Goal: Task Accomplishment & Management: Use online tool/utility

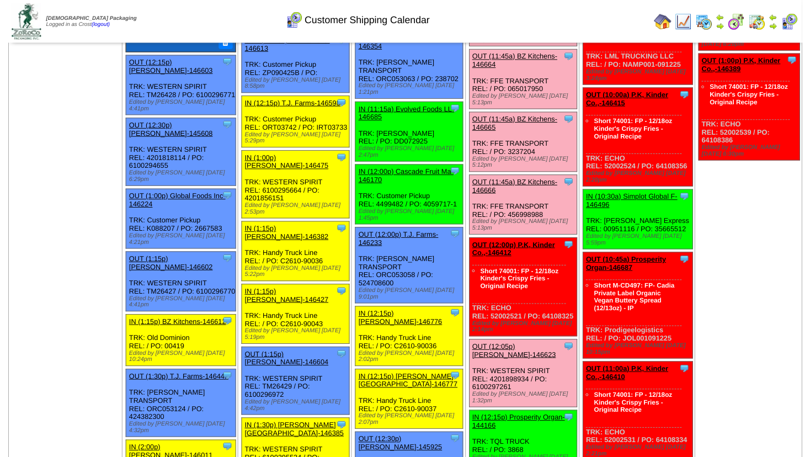
scroll to position [655, 0]
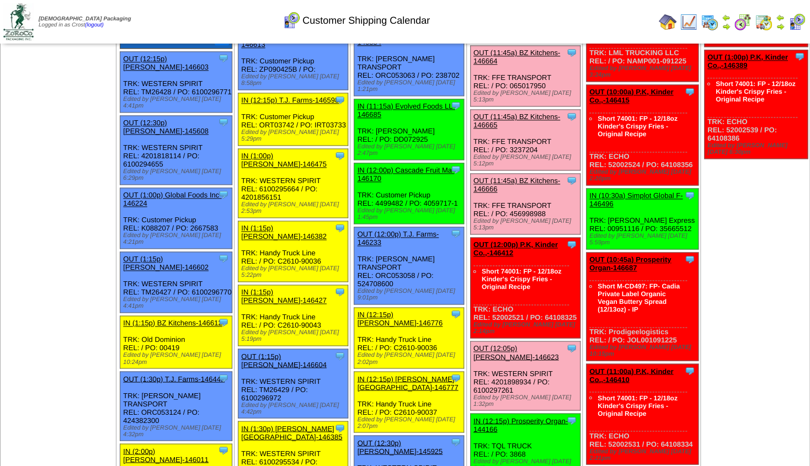
click at [528, 241] on link "OUT (12:00p) P.K, Kinder Co.,-146412" at bounding box center [516, 249] width 84 height 17
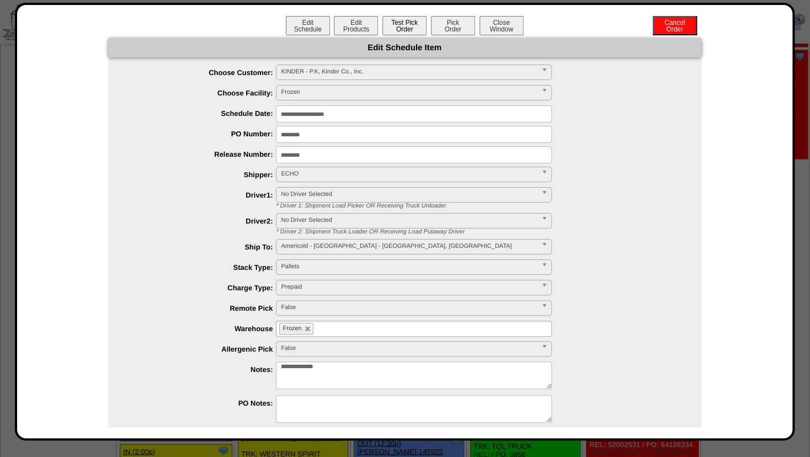
click at [400, 30] on button "Test Pick Order" at bounding box center [405, 25] width 44 height 19
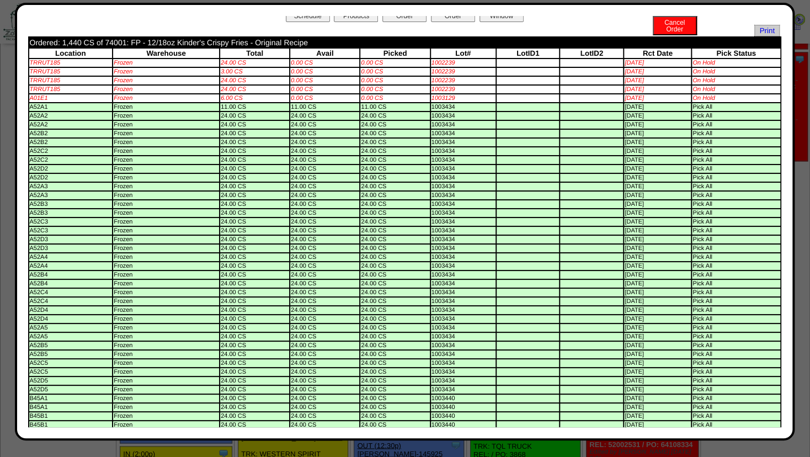
scroll to position [0, 0]
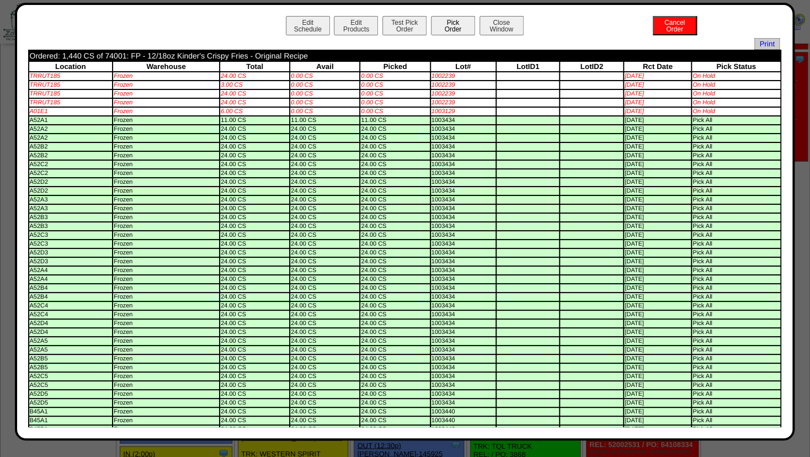
click at [440, 28] on button "Pick Order" at bounding box center [453, 25] width 44 height 19
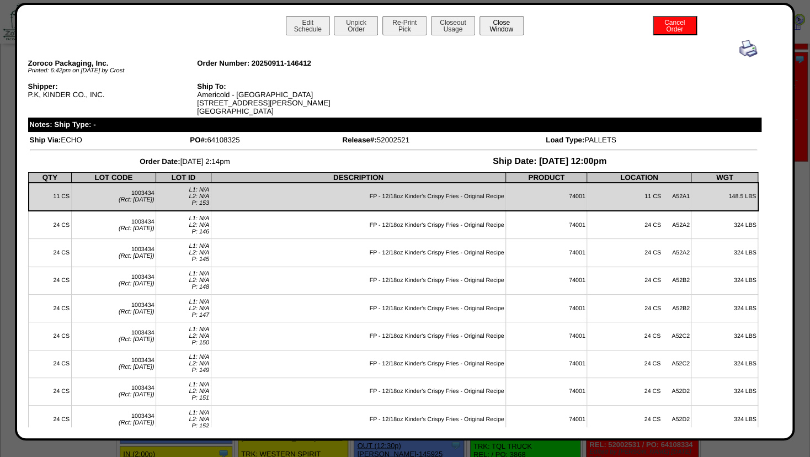
click at [492, 23] on button "Close Window" at bounding box center [502, 25] width 44 height 19
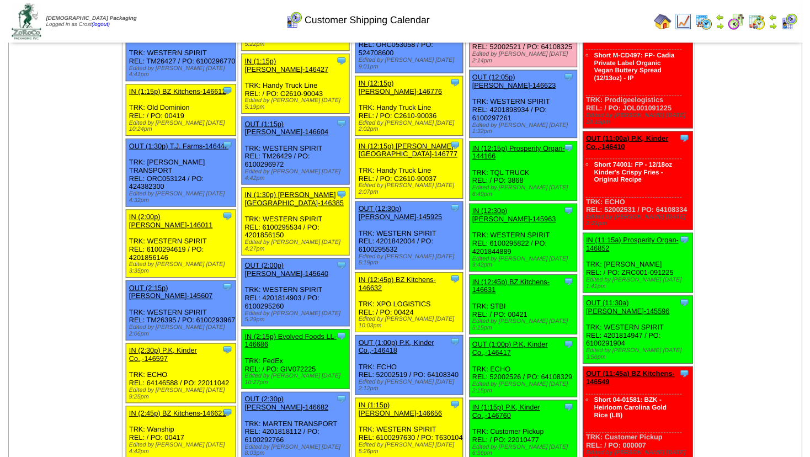
scroll to position [890, 0]
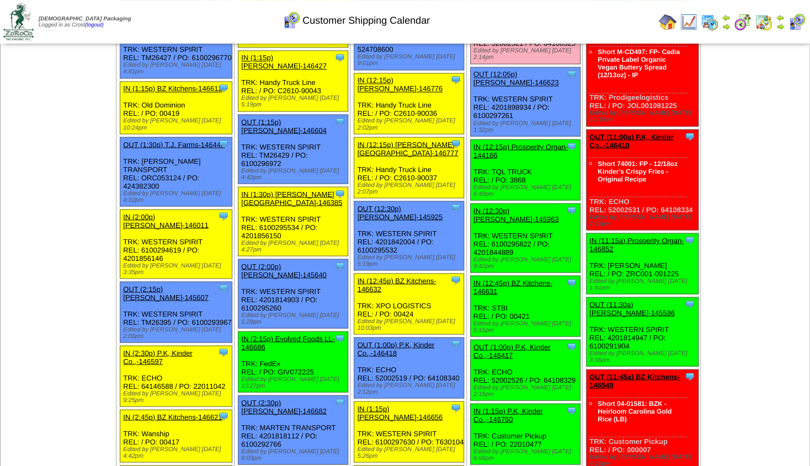
click at [518, 343] on link "OUT (1:00p) P.K, Kinder Co.,-146417" at bounding box center [512, 351] width 77 height 17
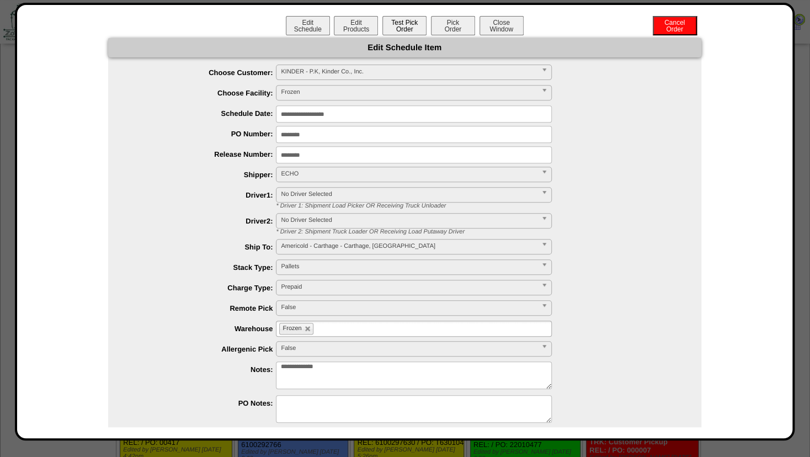
click at [398, 35] on button "Test Pick Order" at bounding box center [405, 25] width 44 height 19
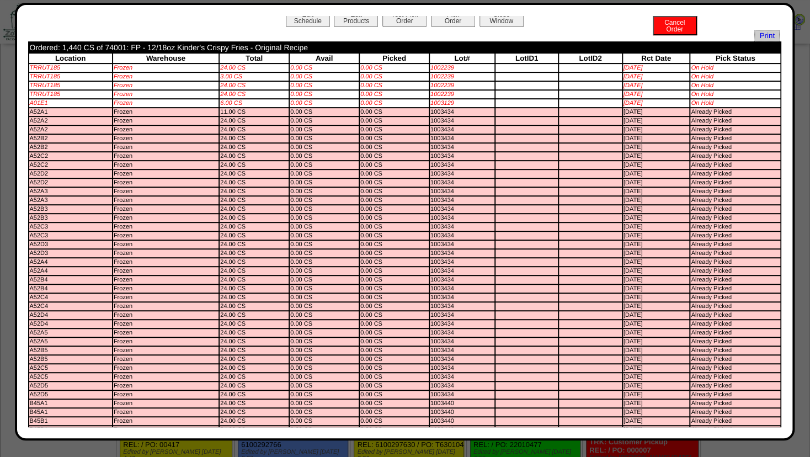
scroll to position [0, 0]
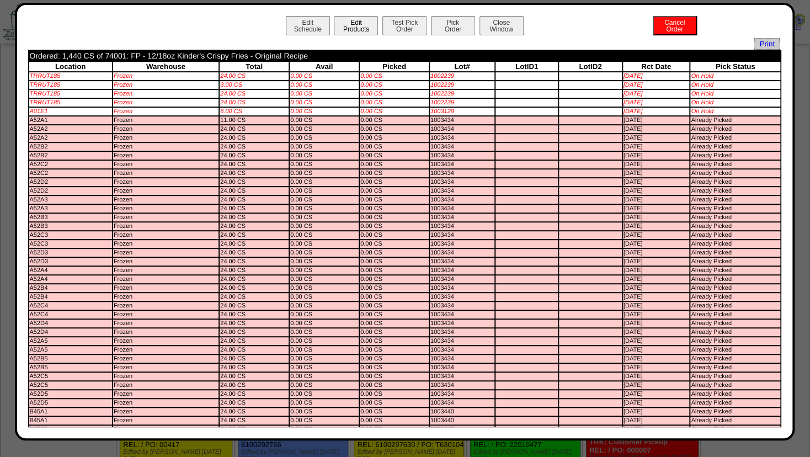
drag, startPoint x: 349, startPoint y: 23, endPoint x: 349, endPoint y: 31, distance: 8.8
click at [349, 23] on button "Edit Products" at bounding box center [356, 25] width 44 height 19
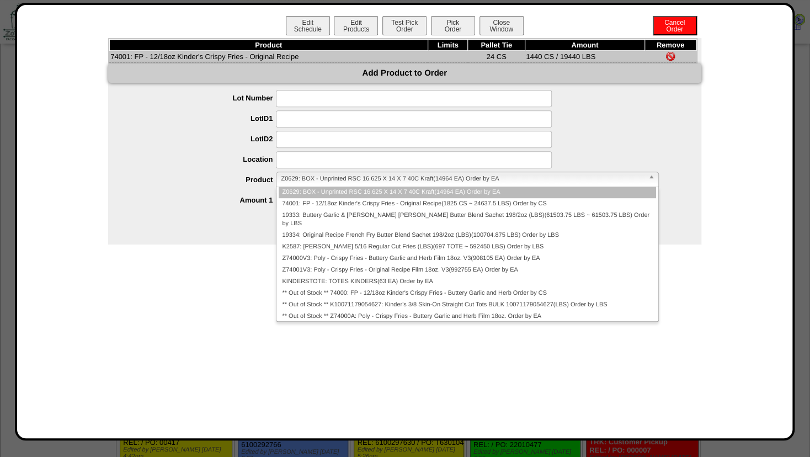
click at [299, 184] on span "Z0629: BOX - Unprinted RSC 16.625 X 14 X 7 40C Kraft(14964 EA) Order by EA" at bounding box center [462, 178] width 363 height 13
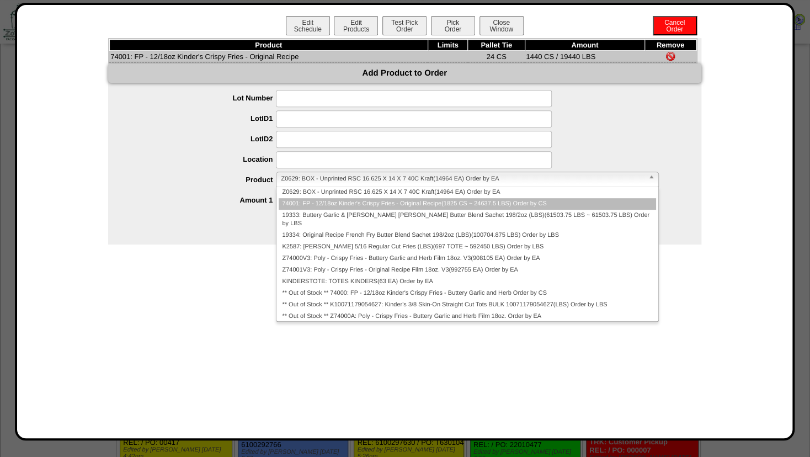
click at [308, 201] on li "74001: FP - 12/18oz Kinder's Crispy Fries - Original Recipe(1825 CS ~ 24637.5 L…" at bounding box center [467, 204] width 377 height 12
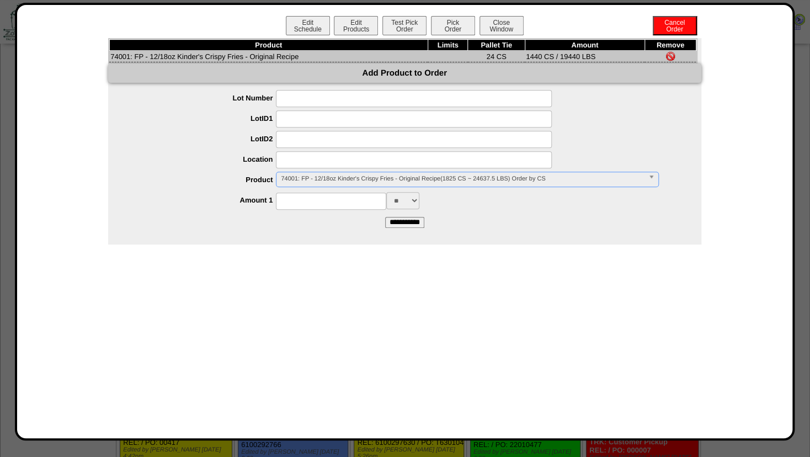
click at [306, 208] on input at bounding box center [331, 201] width 110 height 17
type input "****"
click at [303, 166] on input at bounding box center [414, 159] width 276 height 17
type input "*******"
click at [356, 141] on input at bounding box center [414, 139] width 276 height 17
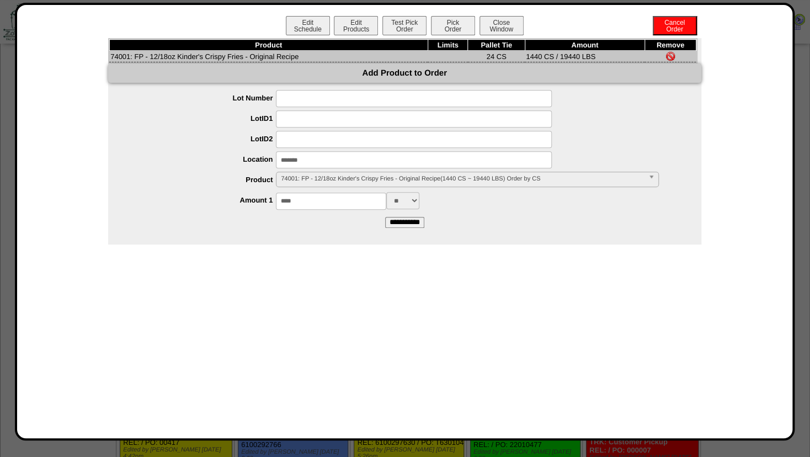
click at [397, 224] on input "**********" at bounding box center [404, 222] width 39 height 11
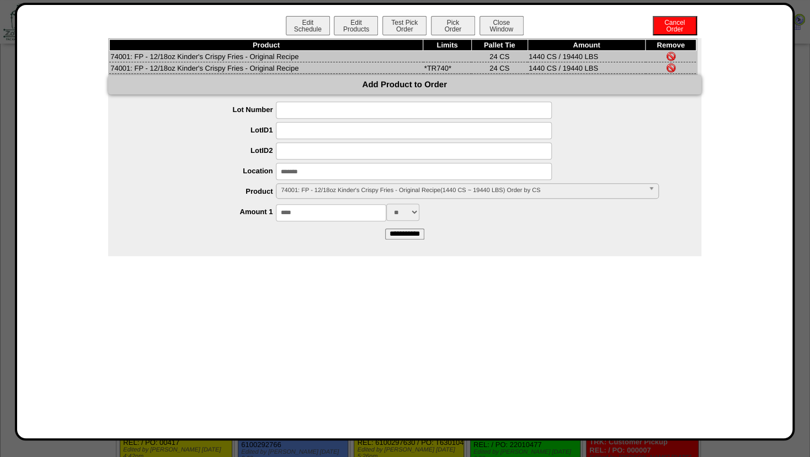
click at [669, 55] on img at bounding box center [671, 56] width 9 height 9
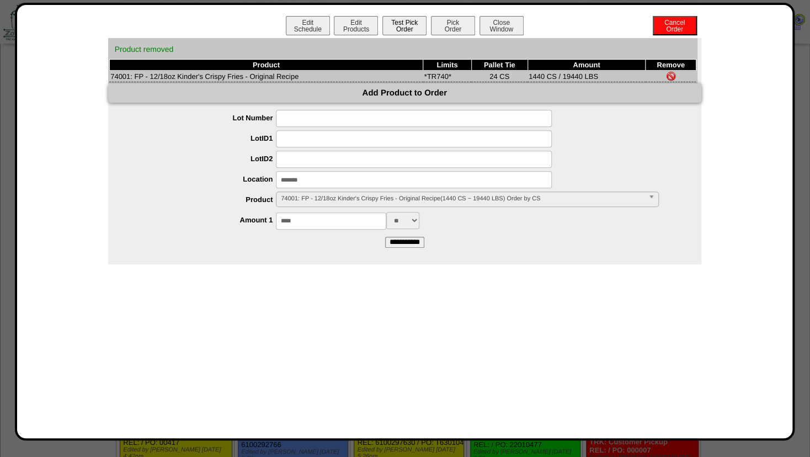
click at [402, 26] on button "Test Pick Order" at bounding box center [405, 25] width 44 height 19
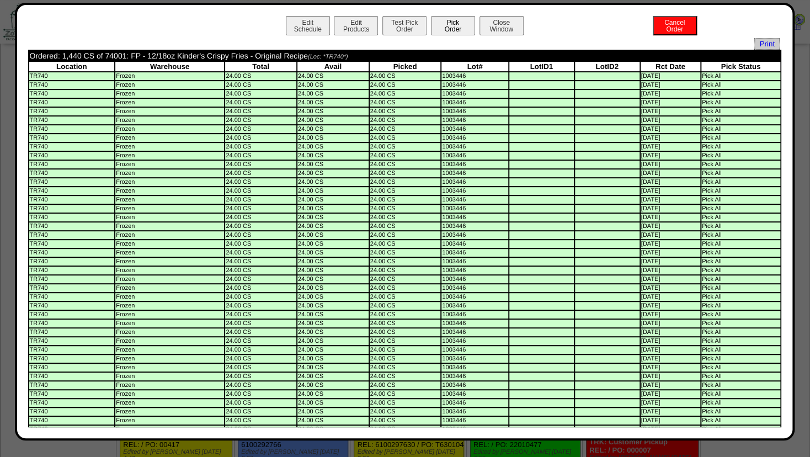
click at [448, 19] on button "Pick Order" at bounding box center [453, 25] width 44 height 19
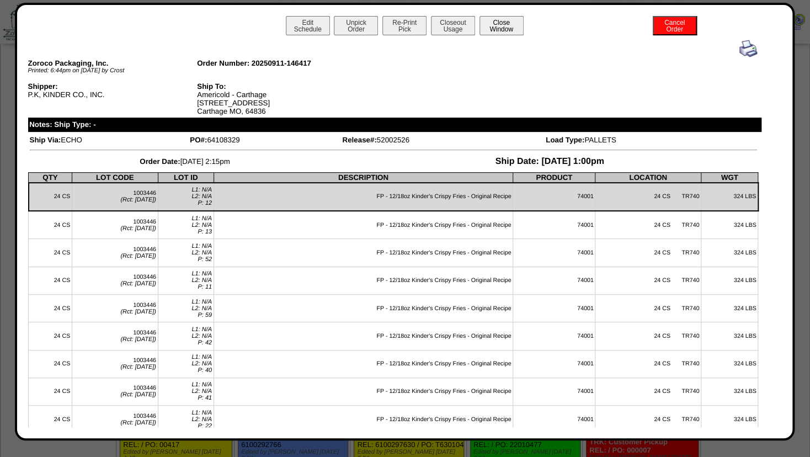
click at [505, 26] on button "Close Window" at bounding box center [502, 25] width 44 height 19
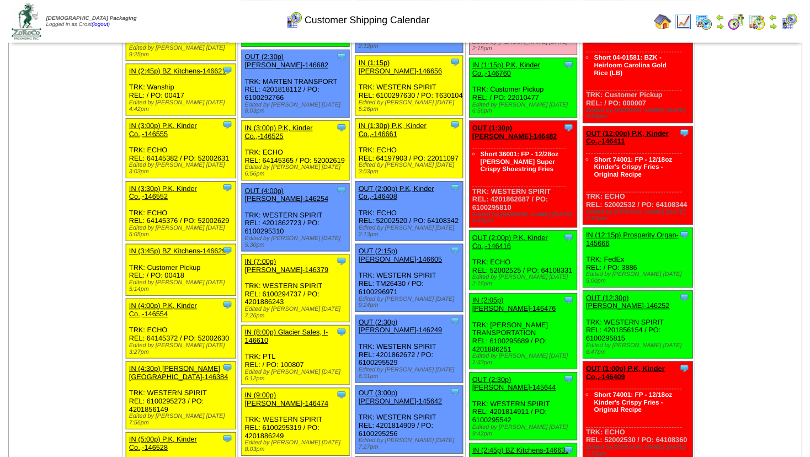
scroll to position [1246, 0]
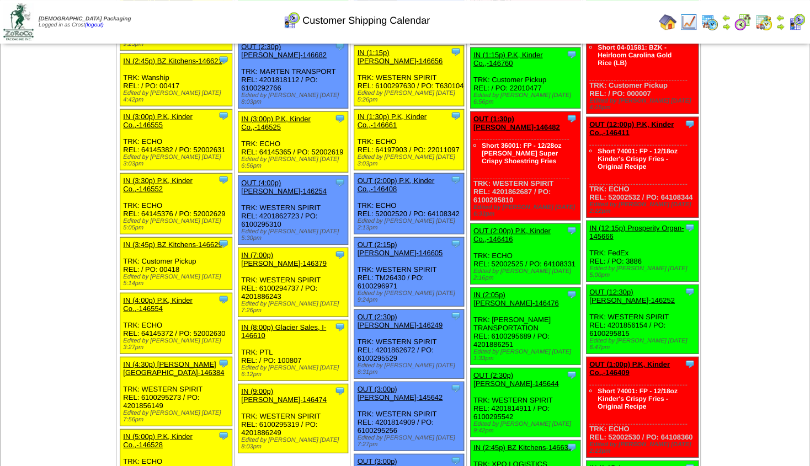
click at [505, 371] on link "OUT (2:30p) Lamb-Weston-145644" at bounding box center [517, 379] width 86 height 17
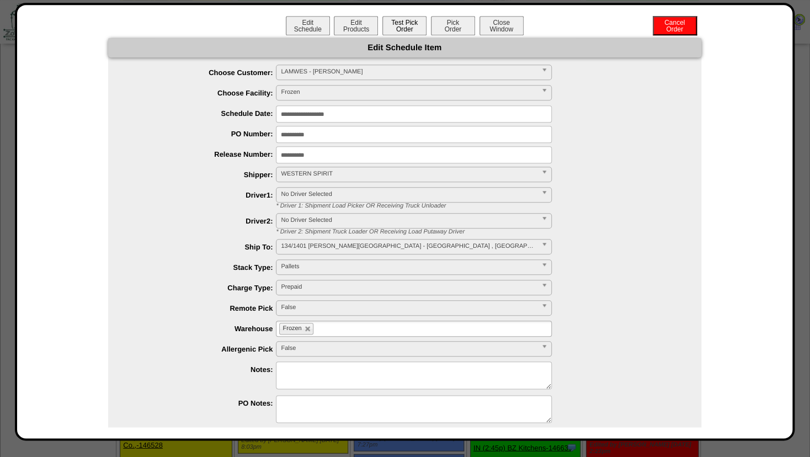
click at [403, 22] on button "Test Pick Order" at bounding box center [405, 25] width 44 height 19
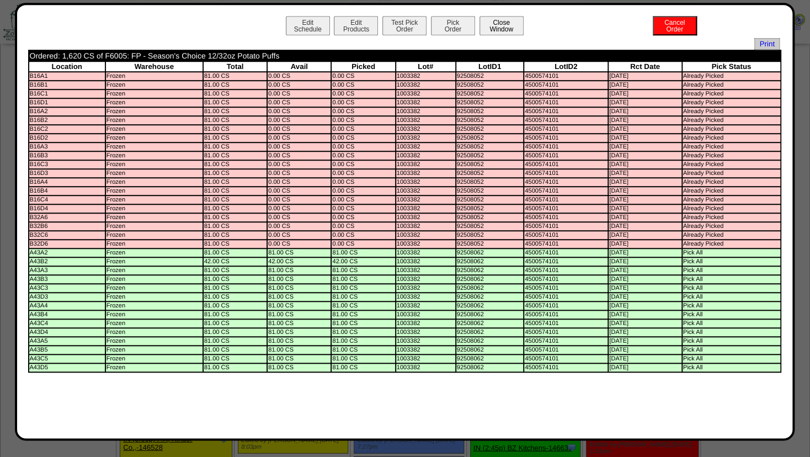
click at [502, 29] on button "Close Window" at bounding box center [502, 25] width 44 height 19
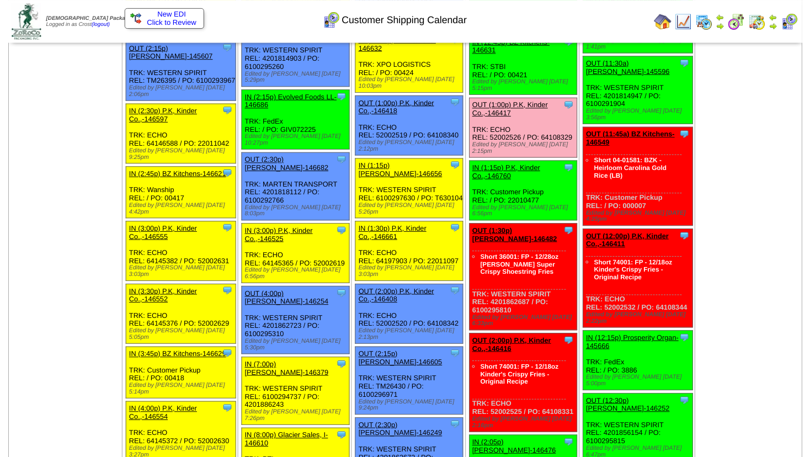
scroll to position [1134, 0]
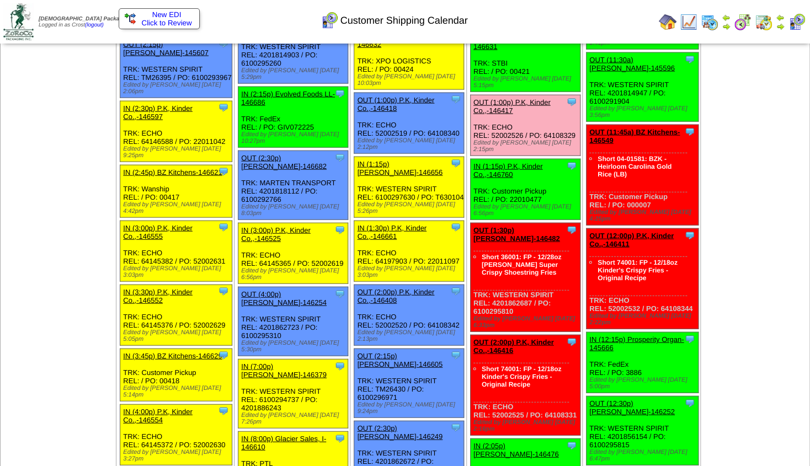
click at [501, 226] on link "OUT (1:30p) [PERSON_NAME]-146482" at bounding box center [517, 234] width 87 height 17
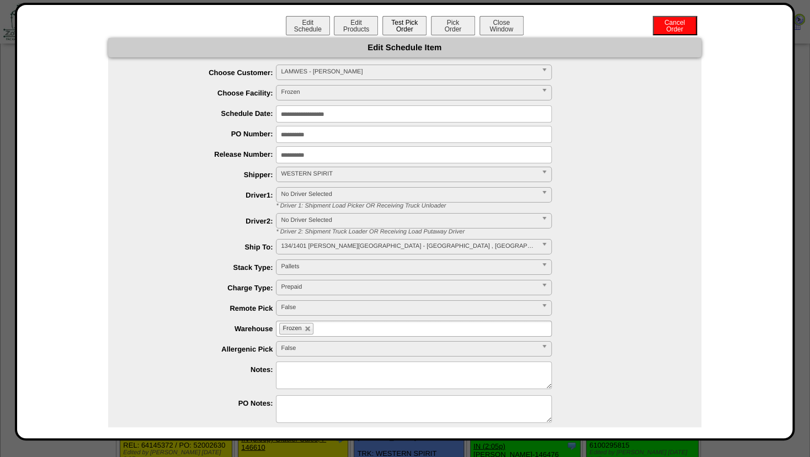
click at [404, 26] on button "Test Pick Order" at bounding box center [405, 25] width 44 height 19
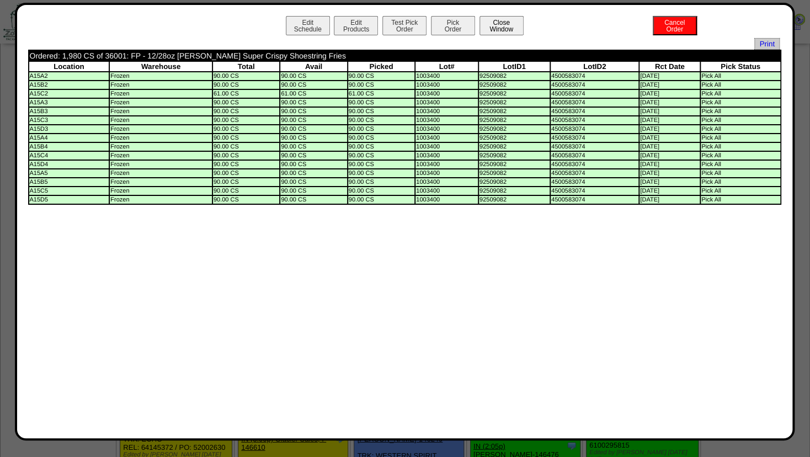
drag, startPoint x: 501, startPoint y: 24, endPoint x: 500, endPoint y: 32, distance: 8.4
click at [501, 24] on button "Close Window" at bounding box center [502, 25] width 44 height 19
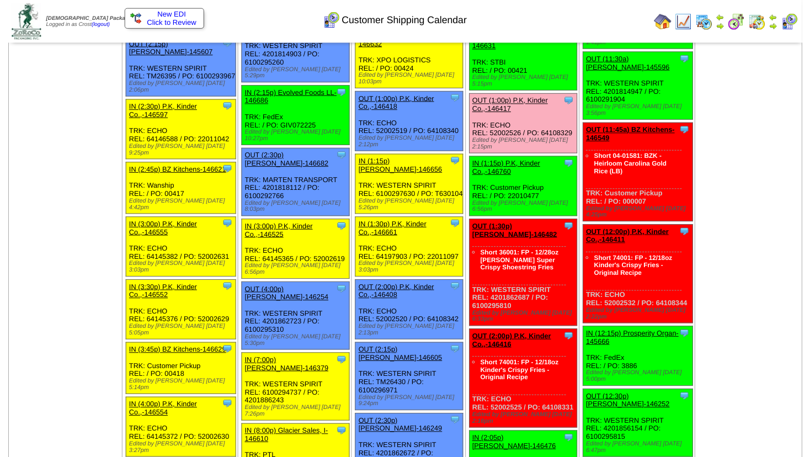
scroll to position [1149, 0]
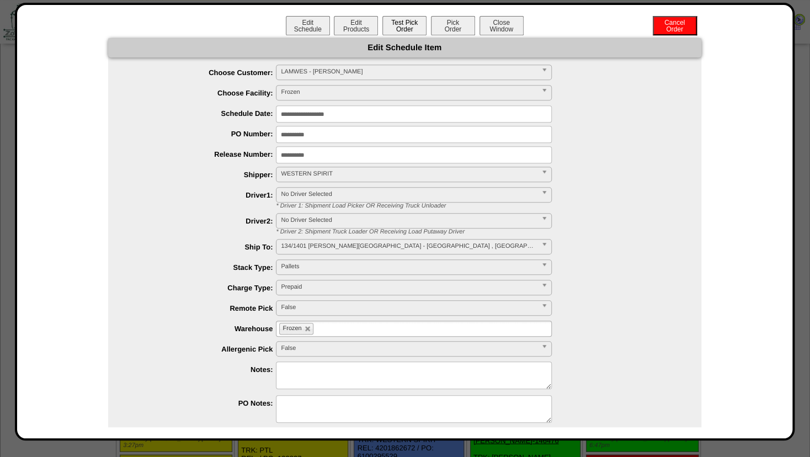
click at [394, 26] on button "Test Pick Order" at bounding box center [405, 25] width 44 height 19
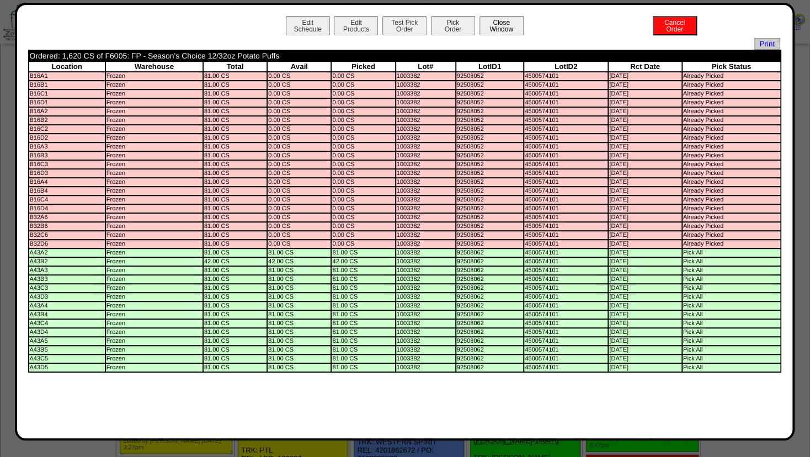
click at [498, 26] on button "Close Window" at bounding box center [502, 25] width 44 height 19
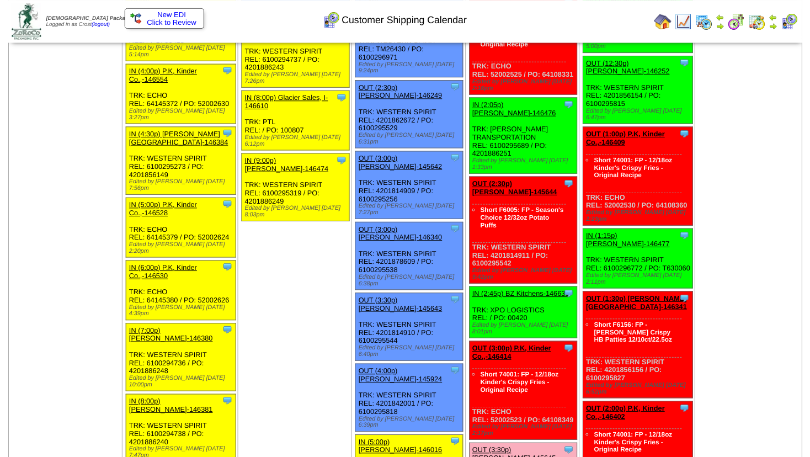
scroll to position [1481, 0]
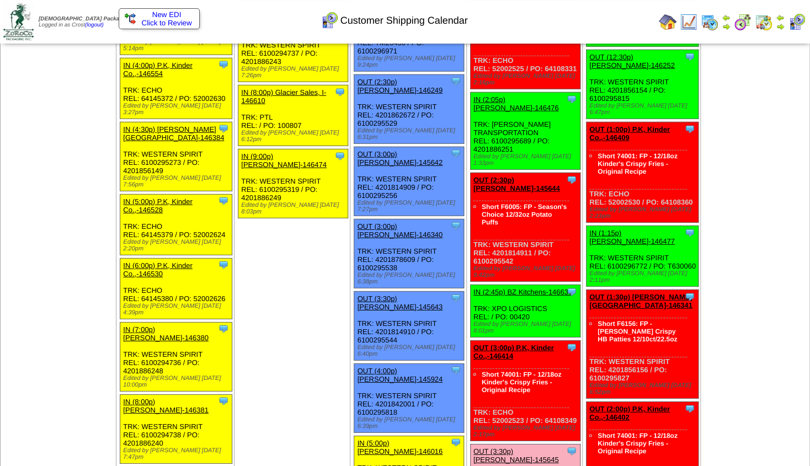
click at [513, 448] on link "OUT (3:30p) Lamb-Weston-145645" at bounding box center [517, 456] width 86 height 17
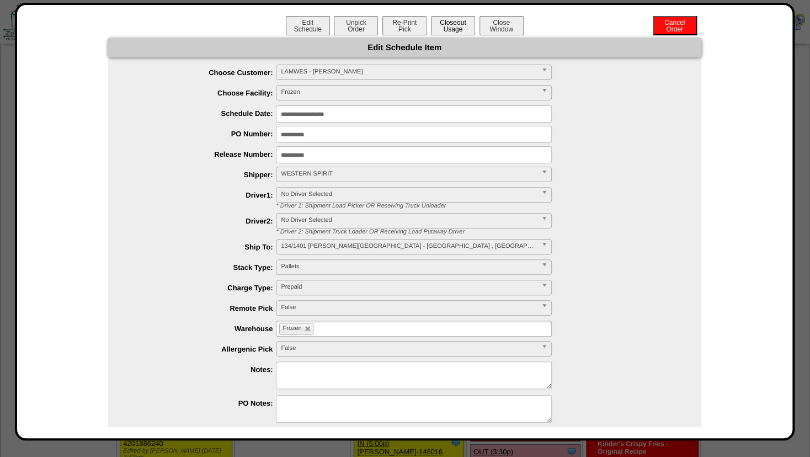
click at [442, 29] on button "Closeout Usage" at bounding box center [453, 25] width 44 height 19
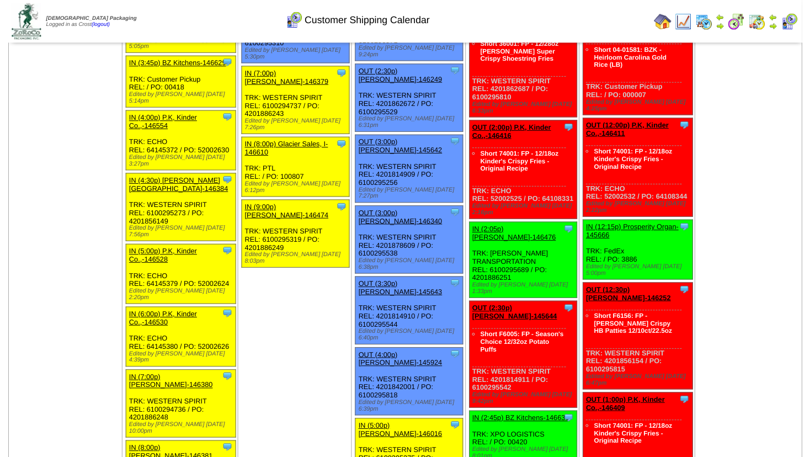
scroll to position [1458, 0]
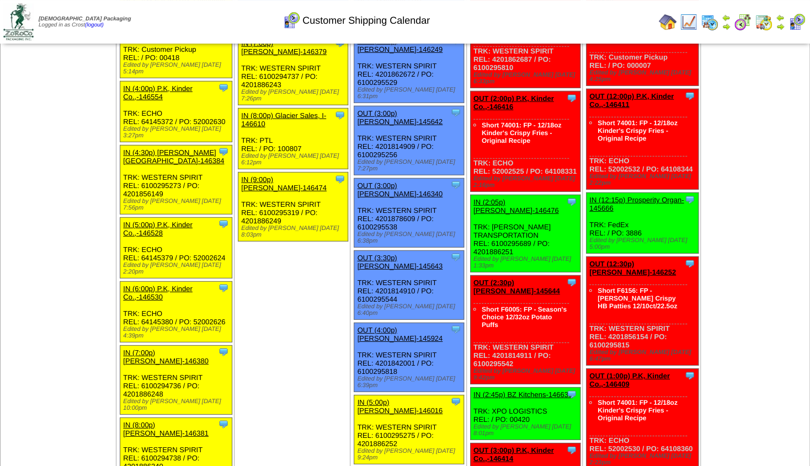
click at [512, 279] on link "OUT (2:30p) [PERSON_NAME]-145644" at bounding box center [517, 287] width 87 height 17
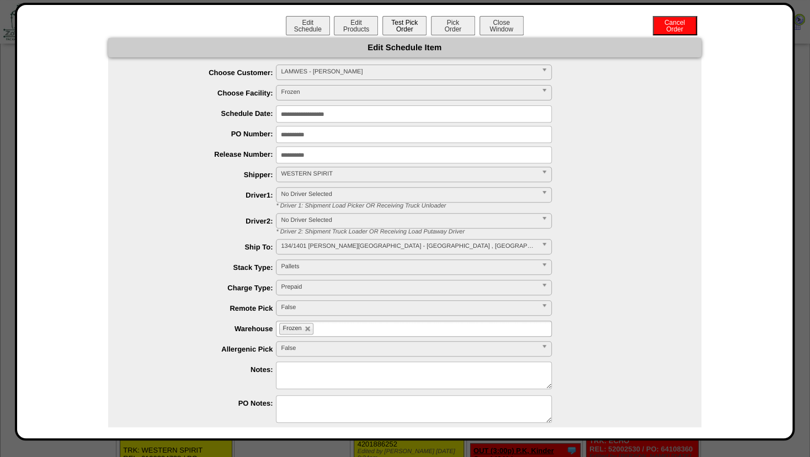
click at [392, 27] on button "Test Pick Order" at bounding box center [405, 25] width 44 height 19
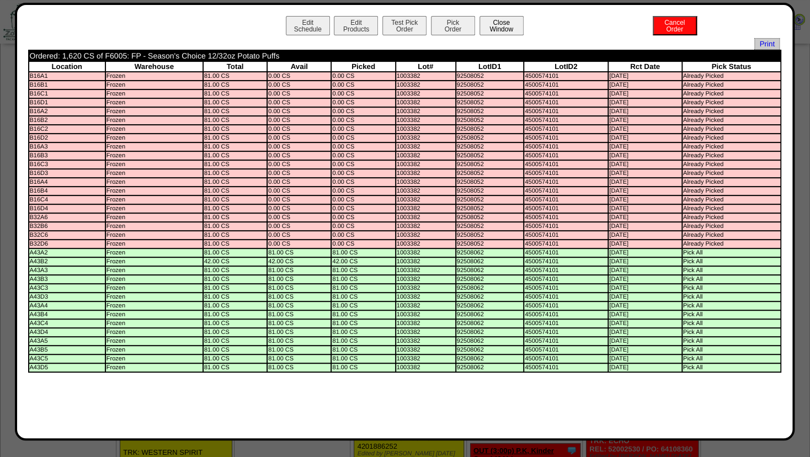
click at [494, 24] on button "Close Window" at bounding box center [502, 25] width 44 height 19
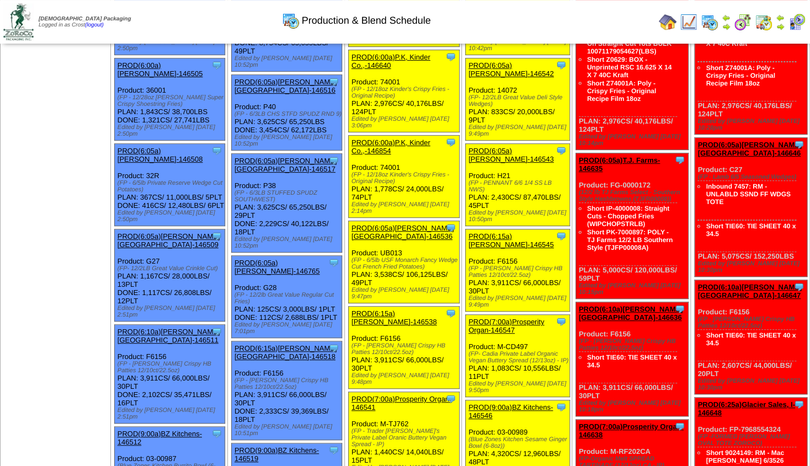
scroll to position [113, 0]
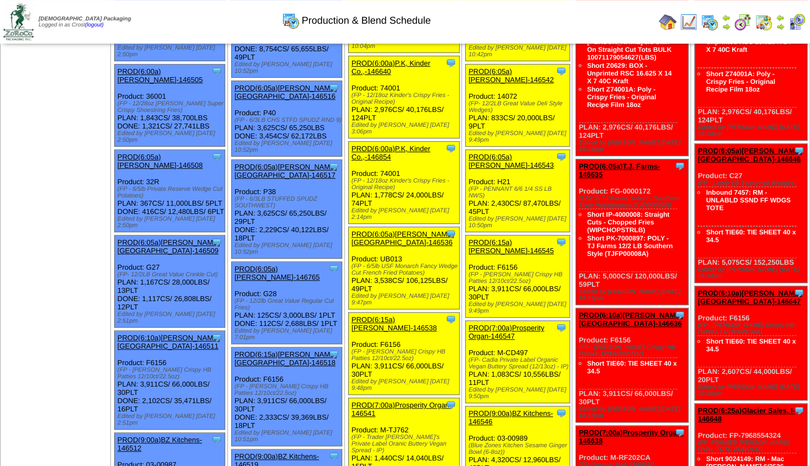
click at [779, 26] on img at bounding box center [780, 26] width 9 height 9
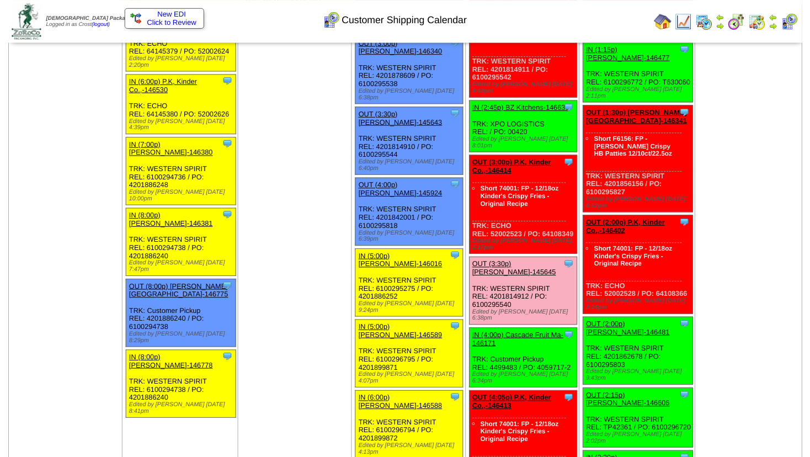
scroll to position [1645, 0]
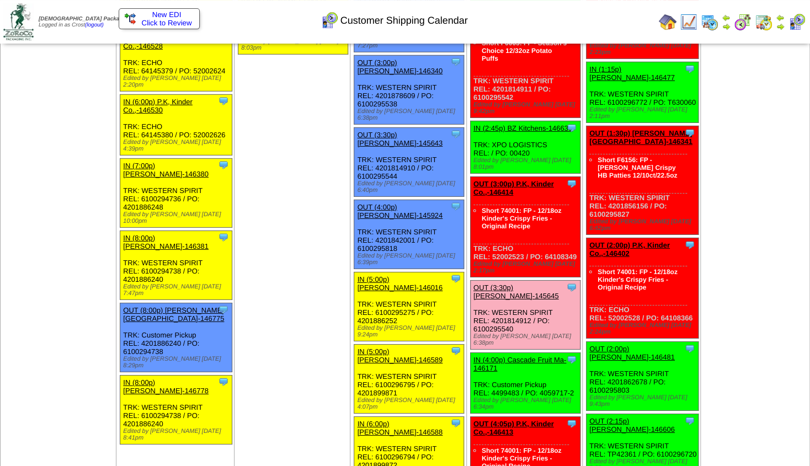
click at [511, 284] on link "OUT (3:30p) [PERSON_NAME]-145645" at bounding box center [517, 292] width 86 height 17
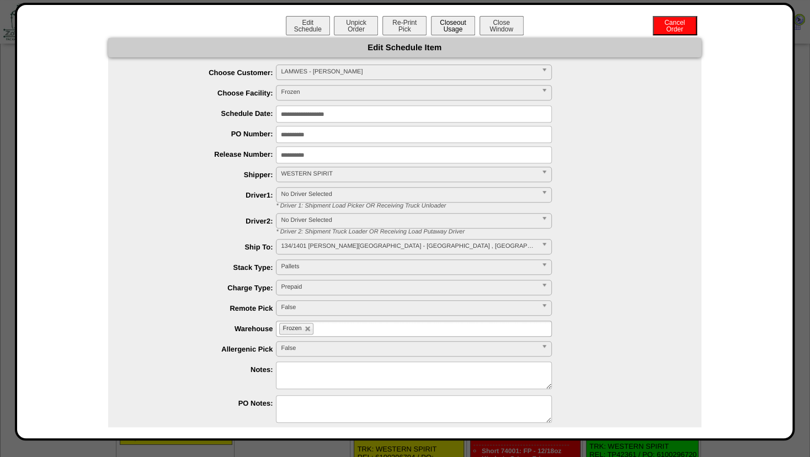
click at [453, 29] on button "Closeout Usage" at bounding box center [453, 25] width 44 height 19
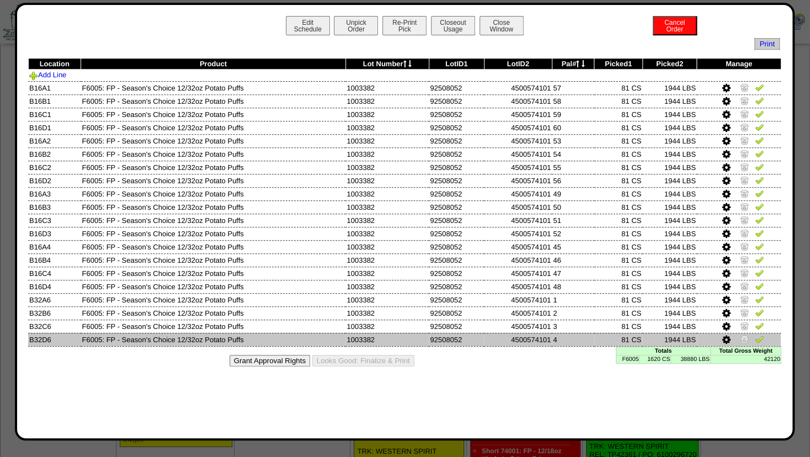
click at [742, 339] on img at bounding box center [744, 338] width 9 height 9
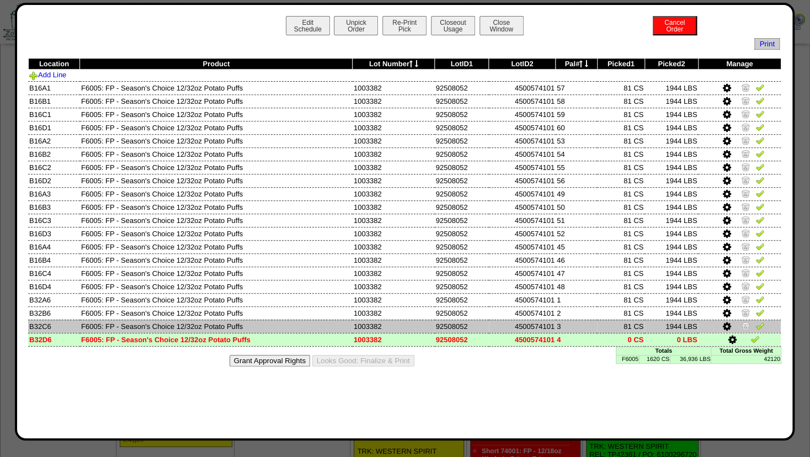
click at [746, 325] on img at bounding box center [745, 325] width 9 height 9
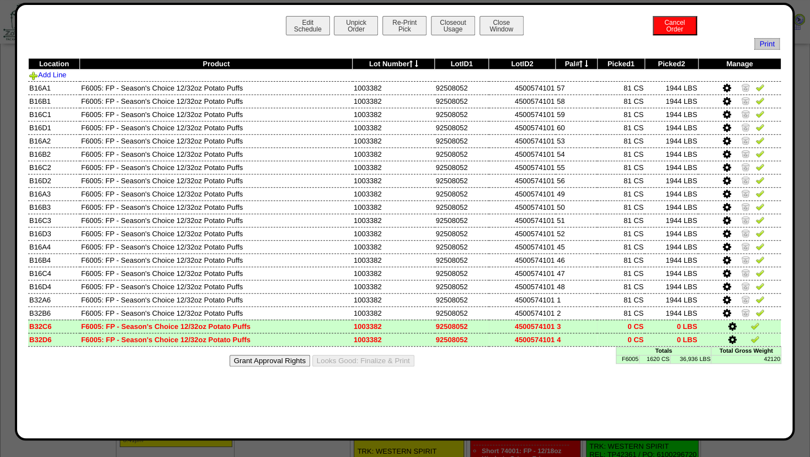
click at [735, 326] on icon at bounding box center [732, 327] width 8 height 10
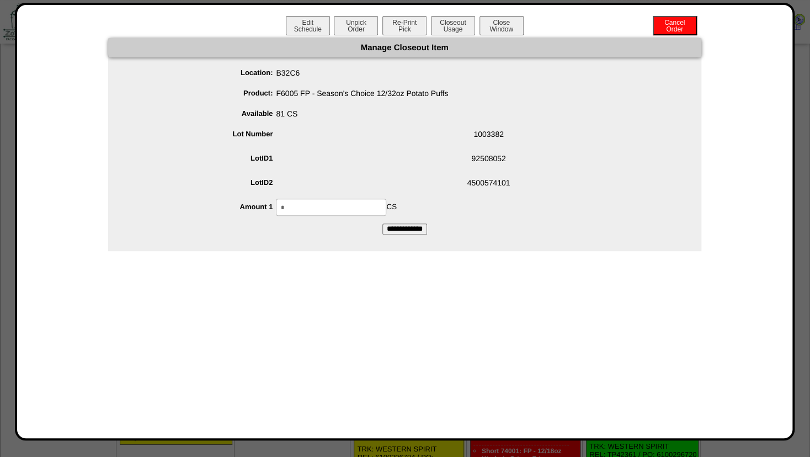
drag, startPoint x: 296, startPoint y: 213, endPoint x: 149, endPoint y: 207, distance: 147.5
click at [276, 216] on input "*" at bounding box center [331, 207] width 110 height 17
type input "**"
click at [395, 226] on input "**********" at bounding box center [405, 229] width 45 height 11
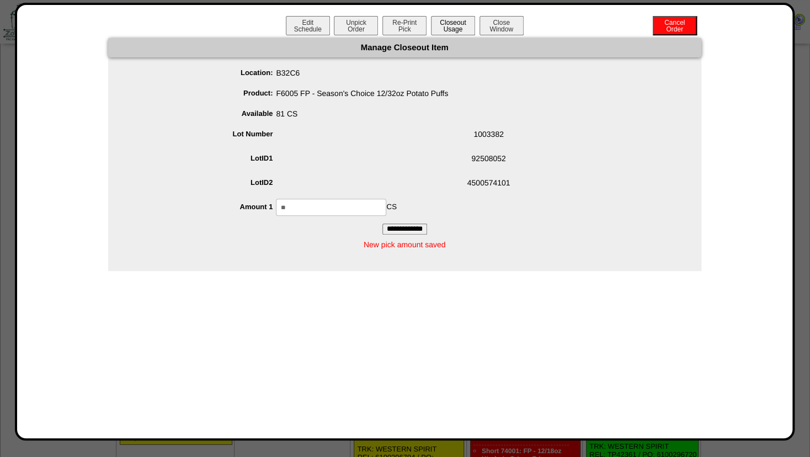
click at [452, 28] on button "Closeout Usage" at bounding box center [453, 25] width 44 height 19
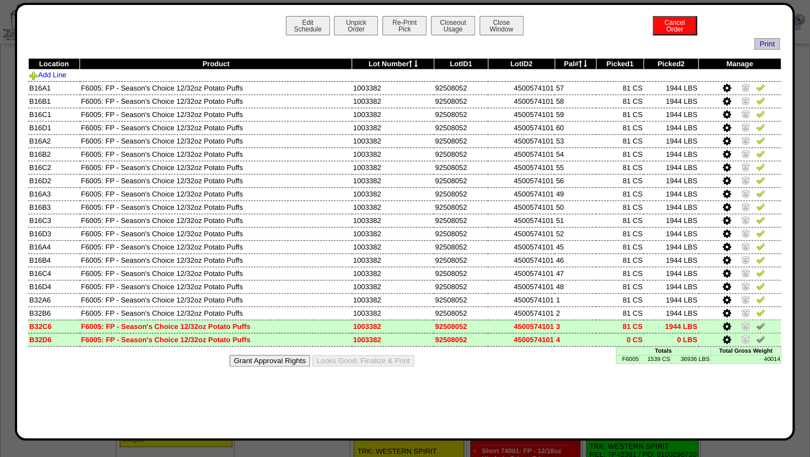
click at [725, 338] on icon at bounding box center [727, 340] width 8 height 10
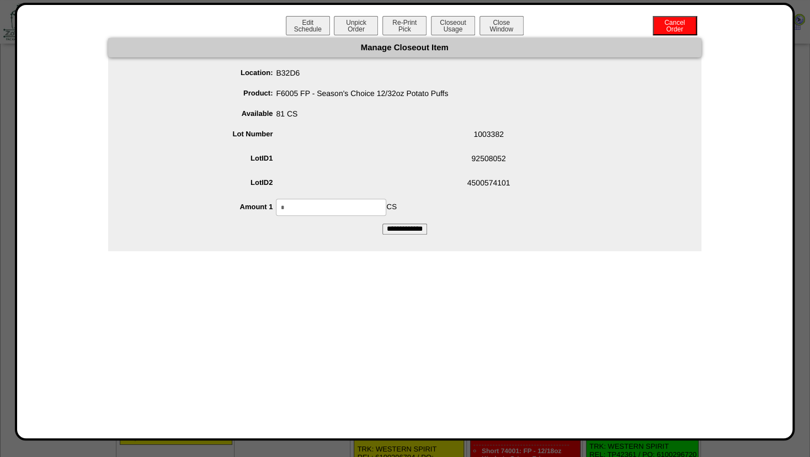
drag, startPoint x: 299, startPoint y: 206, endPoint x: 226, endPoint y: 212, distance: 72.6
click at [276, 212] on input "*" at bounding box center [331, 207] width 110 height 17
type input "**"
click at [406, 169] on span "92508052" at bounding box center [415, 160] width 571 height 21
drag, startPoint x: 400, startPoint y: 227, endPoint x: 409, endPoint y: 226, distance: 9.4
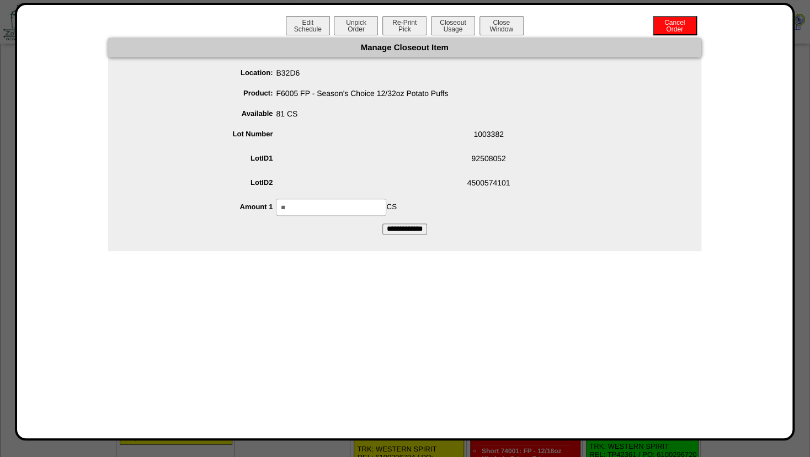
click at [401, 227] on input "**********" at bounding box center [405, 229] width 45 height 11
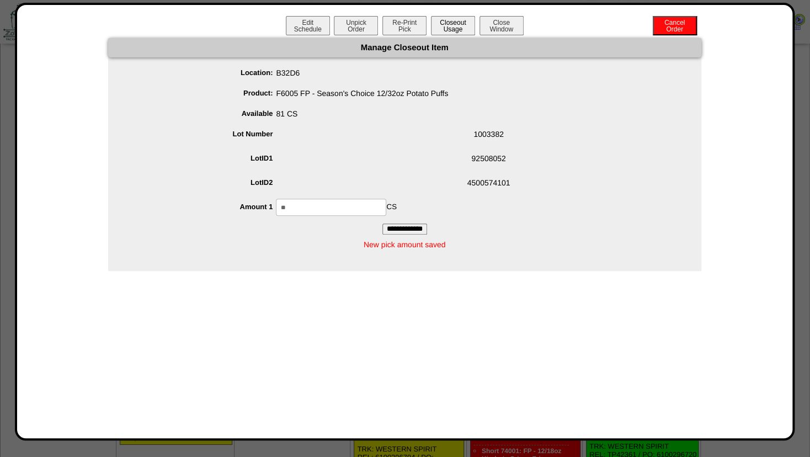
click at [451, 24] on button "Closeout Usage" at bounding box center [453, 25] width 44 height 19
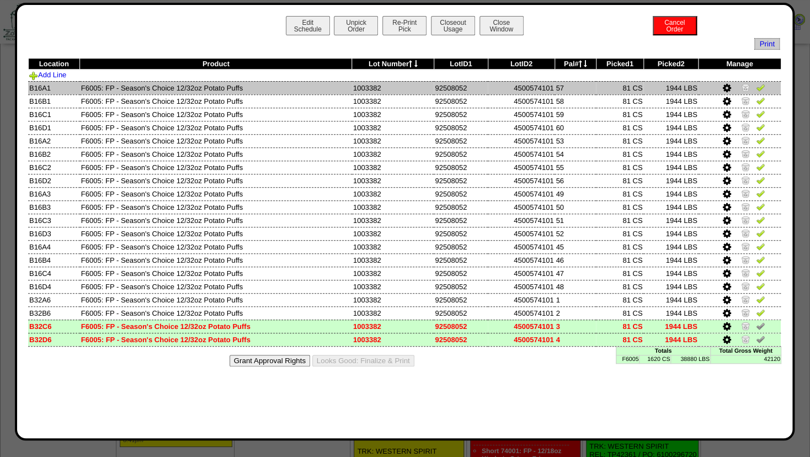
click at [744, 86] on img at bounding box center [745, 87] width 9 height 9
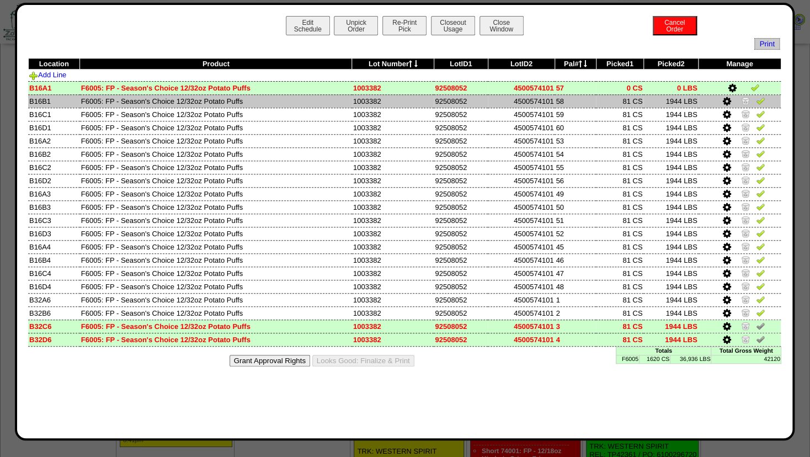
click at [745, 98] on img at bounding box center [745, 100] width 9 height 9
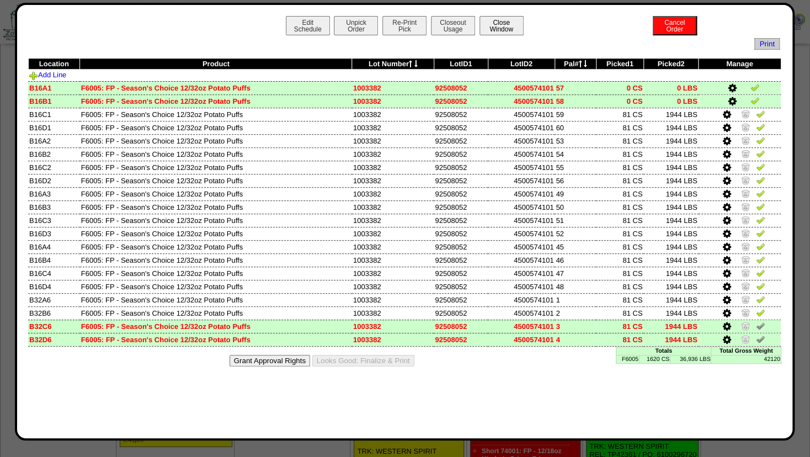
click at [500, 29] on button "Close Window" at bounding box center [502, 25] width 44 height 19
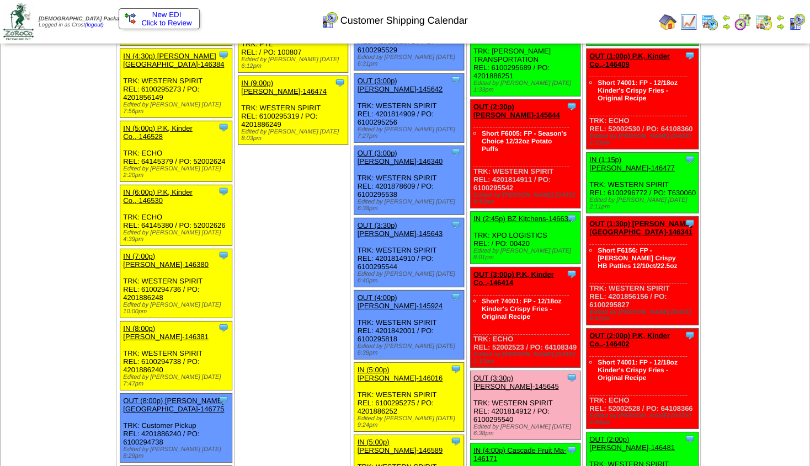
scroll to position [1554, 0]
drag, startPoint x: 810, startPoint y: 167, endPoint x: 812, endPoint y: 152, distance: 15.1
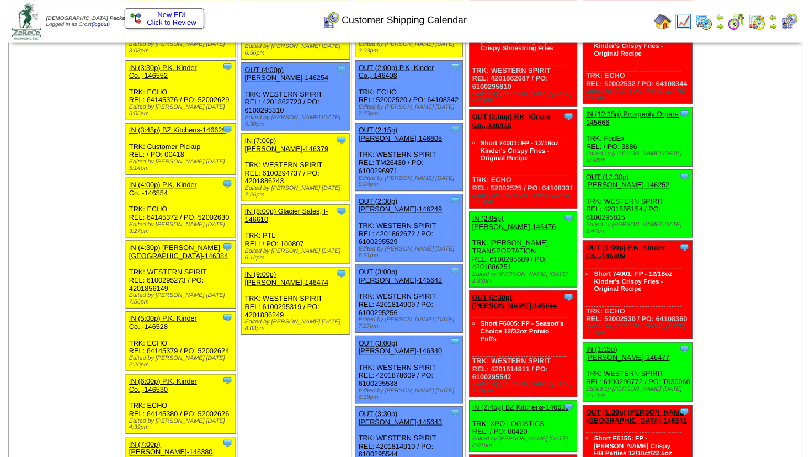
scroll to position [1341, 0]
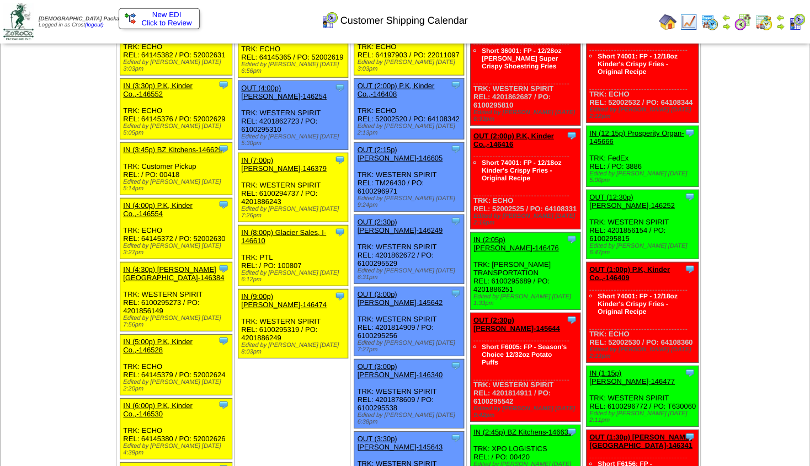
click at [510, 316] on link "OUT (2:30p) [PERSON_NAME]-145644" at bounding box center [517, 324] width 87 height 17
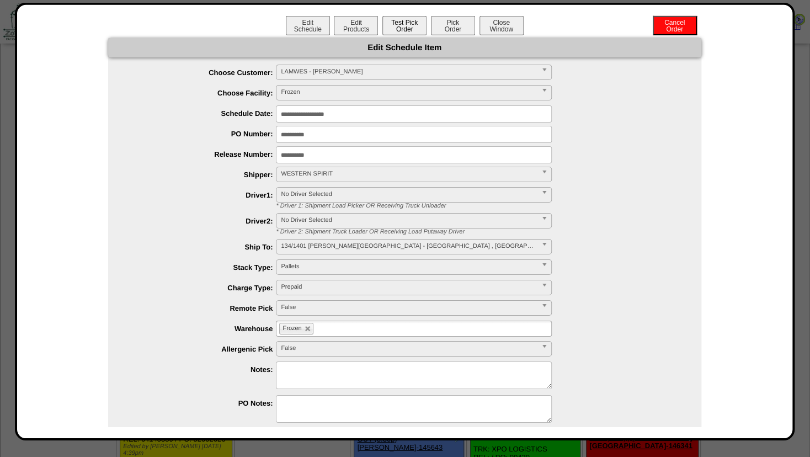
click at [399, 25] on button "Test Pick Order" at bounding box center [405, 25] width 44 height 19
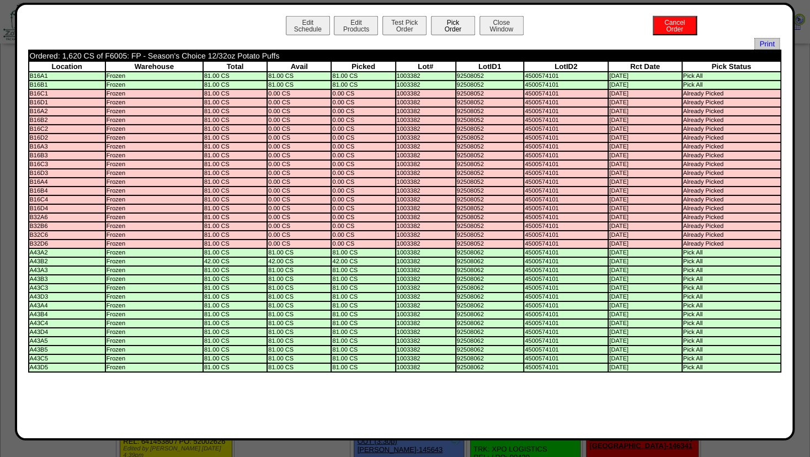
click at [450, 28] on button "Pick Order" at bounding box center [453, 25] width 44 height 19
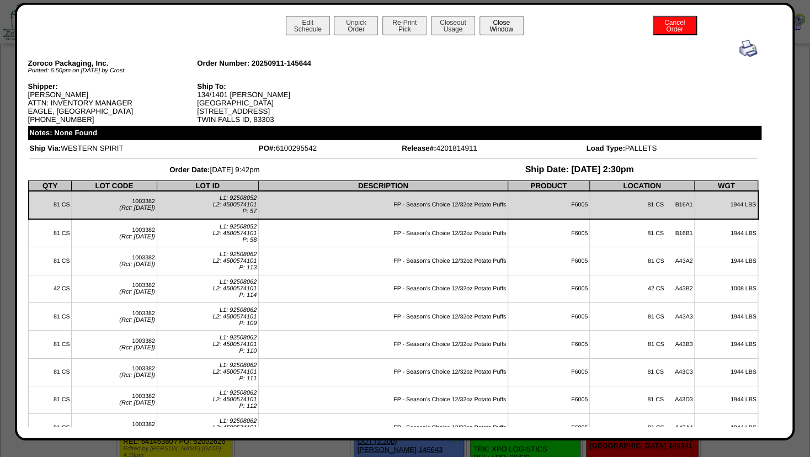
click at [502, 24] on button "Close Window" at bounding box center [502, 25] width 44 height 19
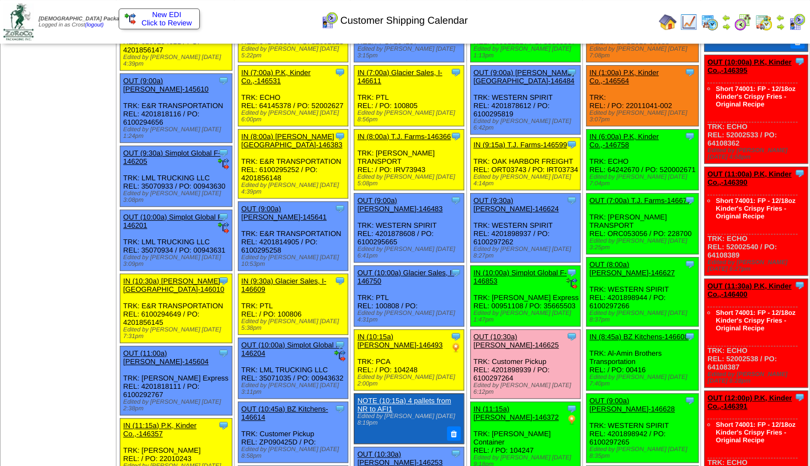
scroll to position [54, 0]
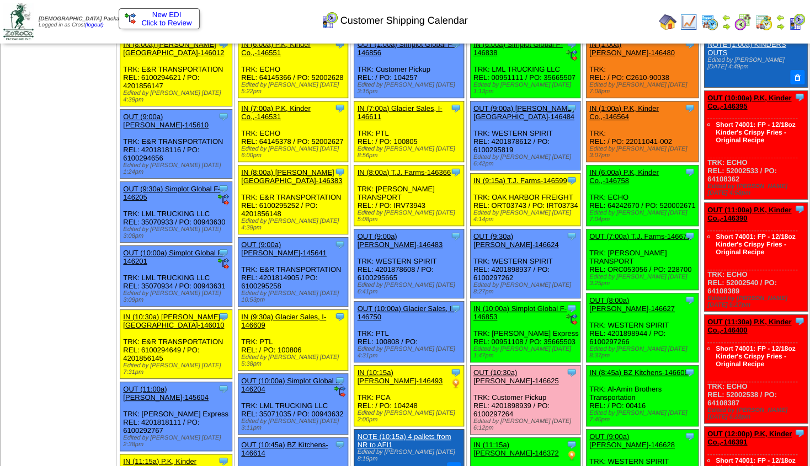
click at [783, 25] on img at bounding box center [780, 26] width 9 height 9
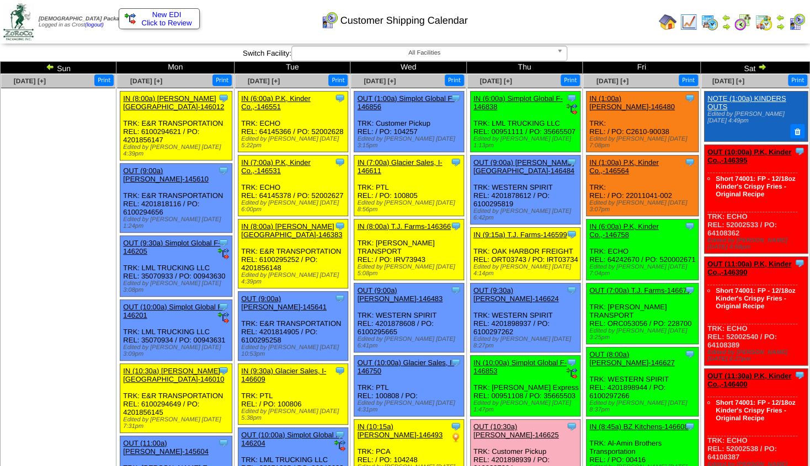
click at [729, 26] on img at bounding box center [726, 26] width 9 height 9
